Goal: Transaction & Acquisition: Purchase product/service

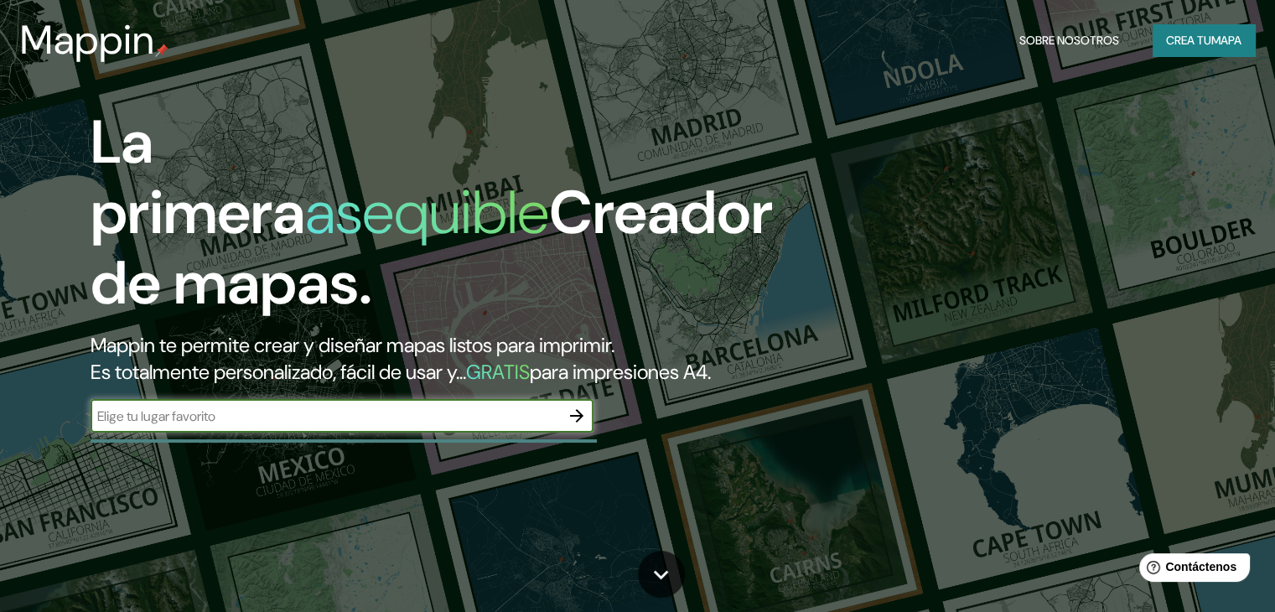
click at [1215, 38] on font "mapa" at bounding box center [1226, 40] width 30 height 15
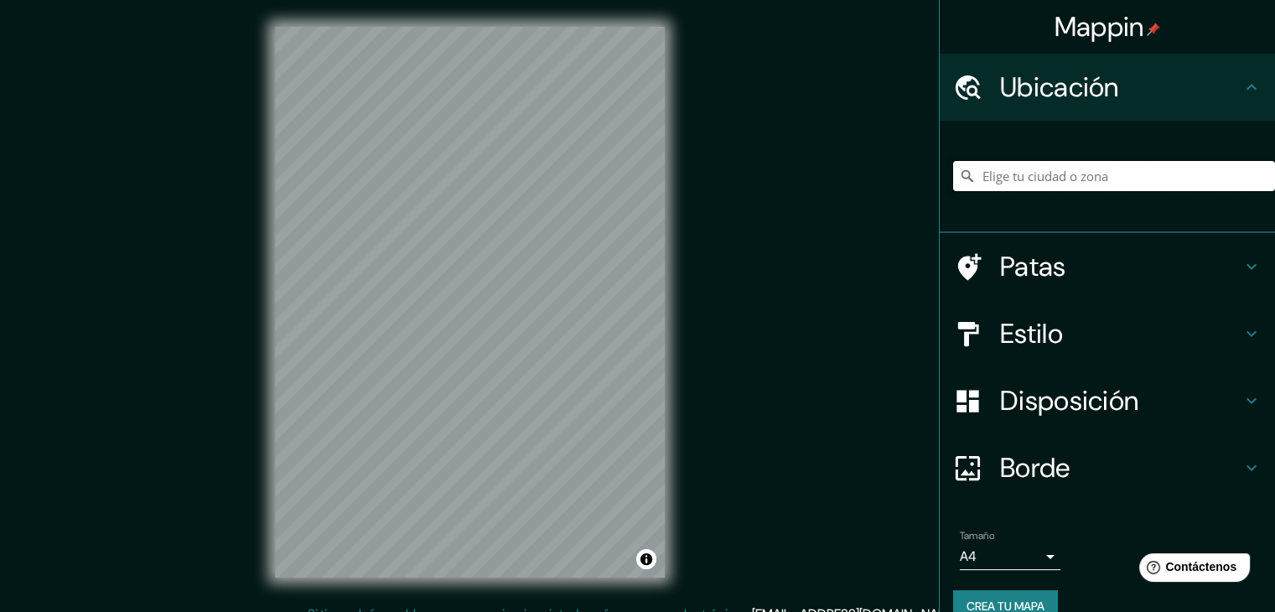
click at [1039, 174] on input "Elige tu ciudad o zona" at bounding box center [1114, 176] width 322 height 30
click at [1044, 178] on input "Ensanche, [GEOGRAPHIC_DATA], [GEOGRAPHIC_DATA], [GEOGRAPHIC_DATA]" at bounding box center [1114, 176] width 322 height 30
type input "Ensanche, [GEOGRAPHIC_DATA], [GEOGRAPHIC_DATA], [GEOGRAPHIC_DATA]"
click at [1257, 178] on icon "Claro" at bounding box center [1262, 176] width 10 height 10
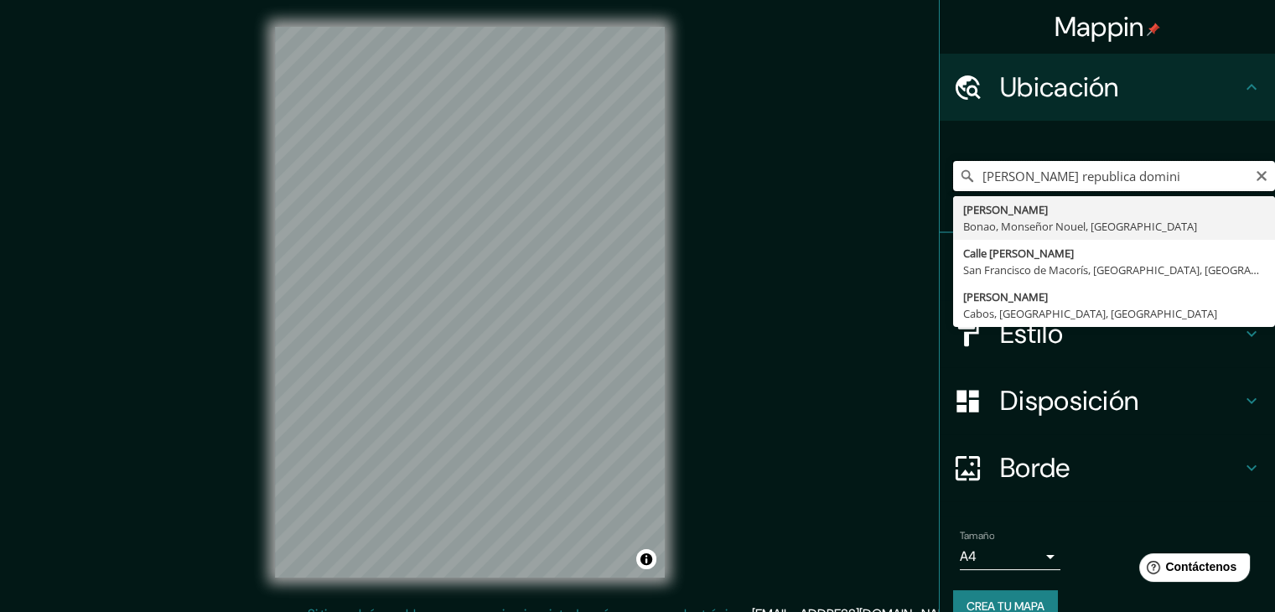
type input "[PERSON_NAME] republica domini"
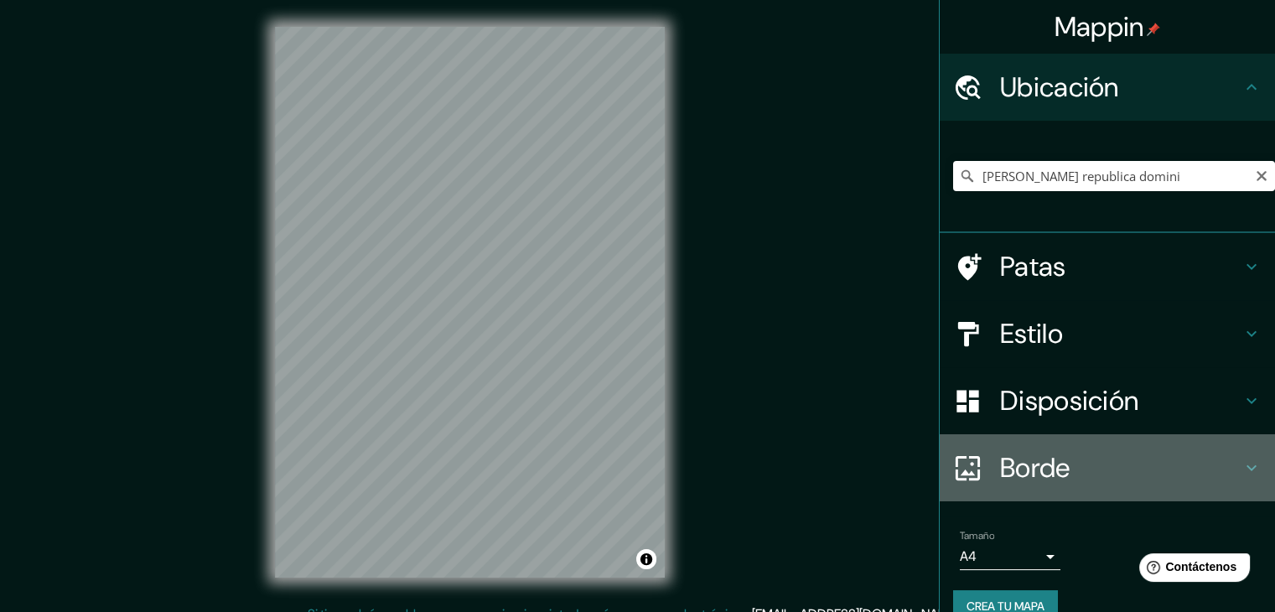
click at [1025, 460] on font "Borde" at bounding box center [1035, 467] width 70 height 35
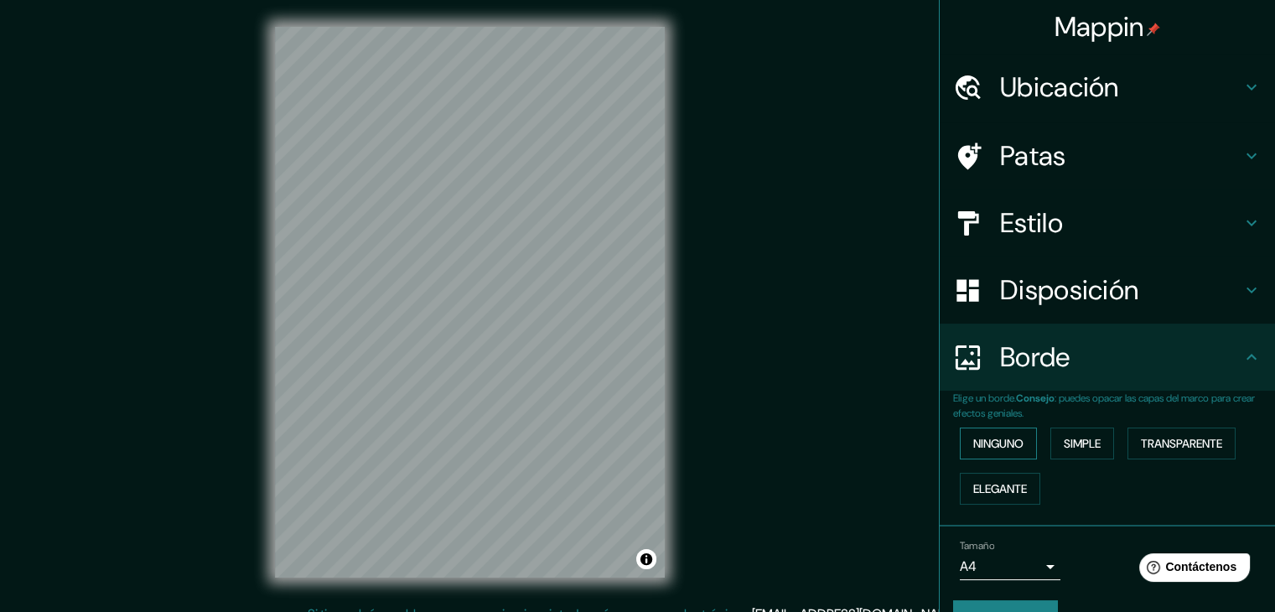
click at [1006, 447] on font "Ninguno" at bounding box center [998, 443] width 50 height 15
click at [1076, 449] on font "Simple" at bounding box center [1082, 443] width 37 height 15
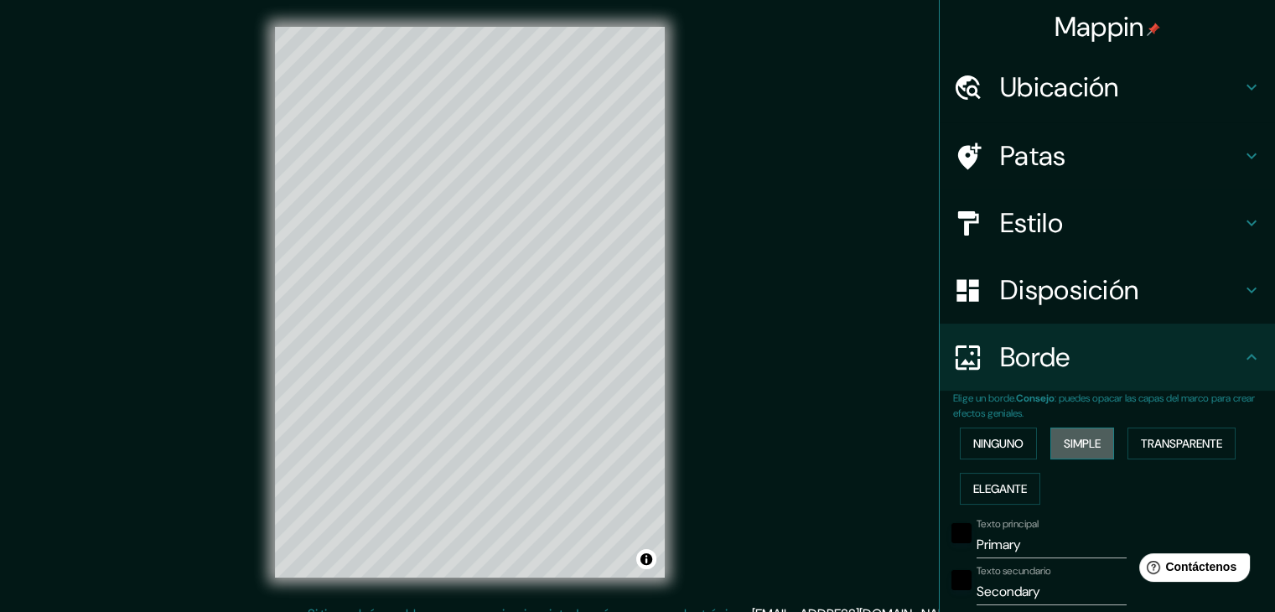
click at [1076, 448] on font "Simple" at bounding box center [1082, 443] width 37 height 15
type input "37"
click at [1003, 443] on font "Ninguno" at bounding box center [998, 443] width 50 height 15
